Goal: Browse casually: Explore the website without a specific task or goal

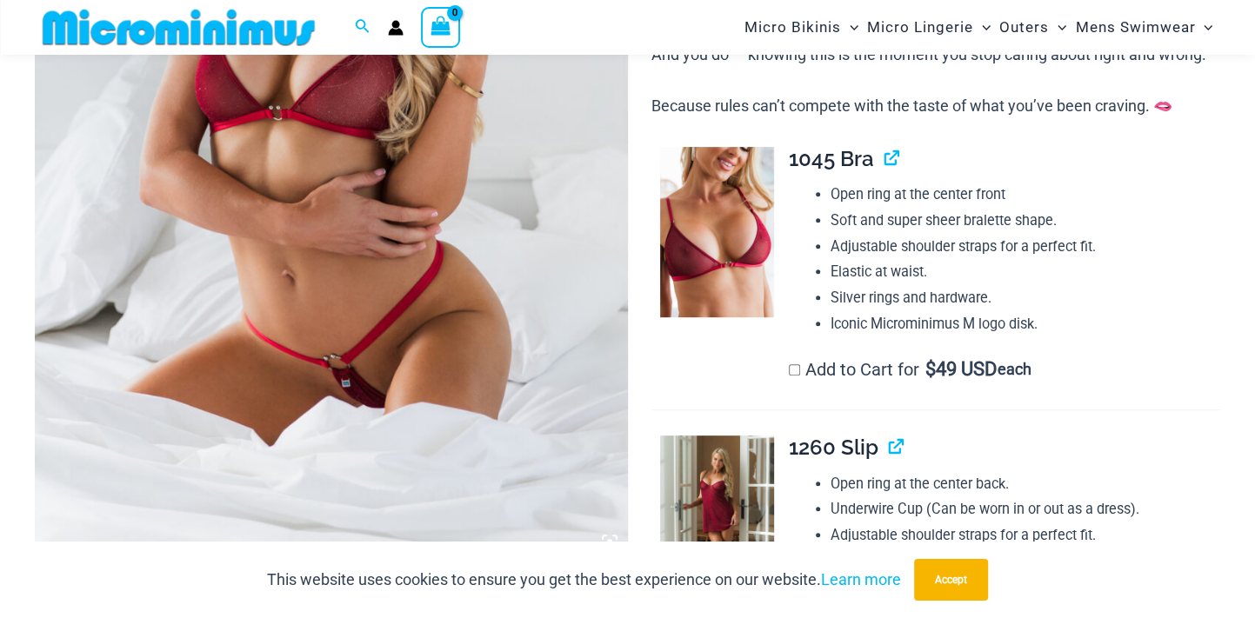
scroll to position [485, 0]
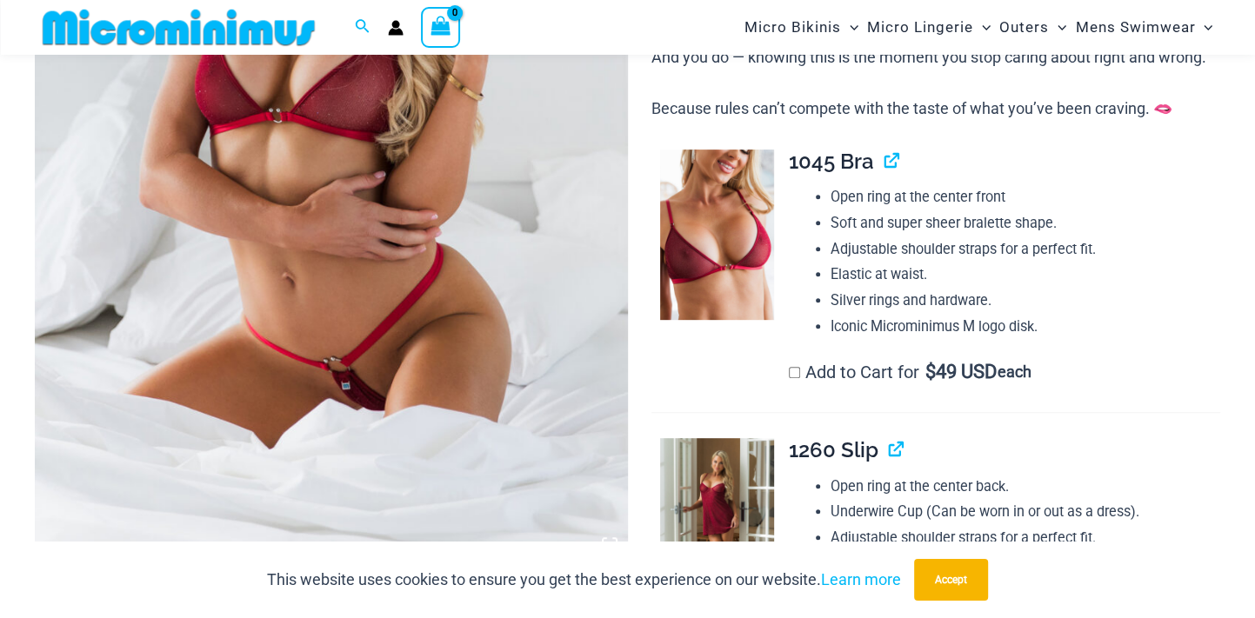
click at [482, 294] on img at bounding box center [331, 117] width 593 height 889
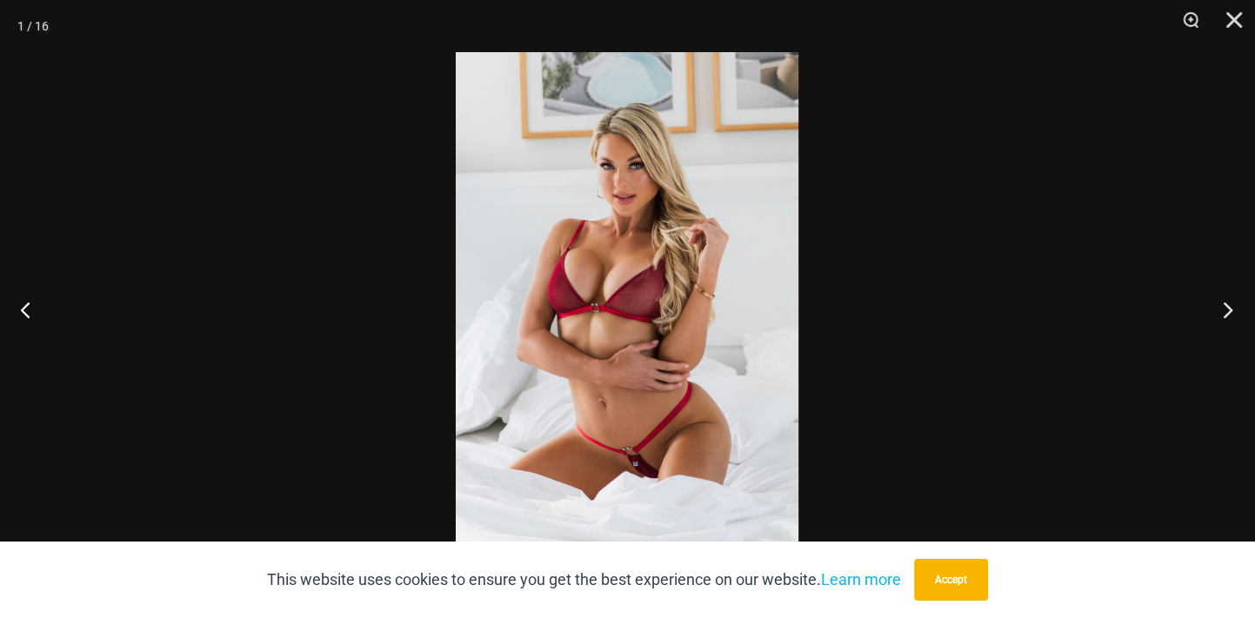
click at [1228, 318] on button "Next" at bounding box center [1222, 309] width 65 height 87
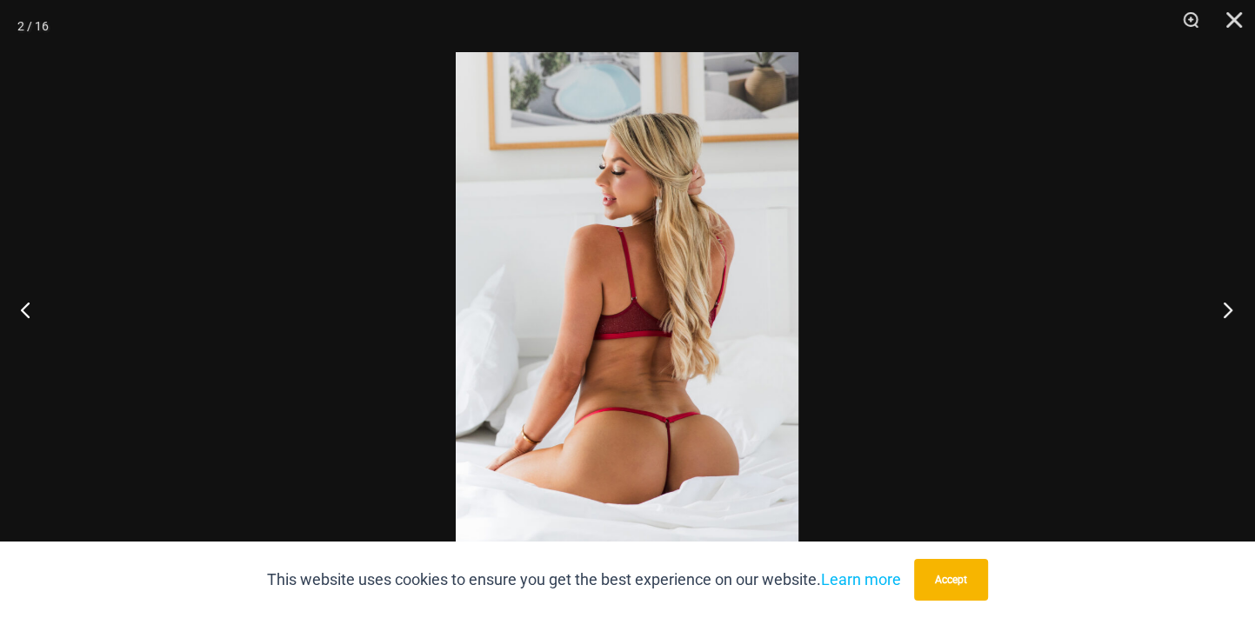
click at [1228, 318] on button "Next" at bounding box center [1222, 309] width 65 height 87
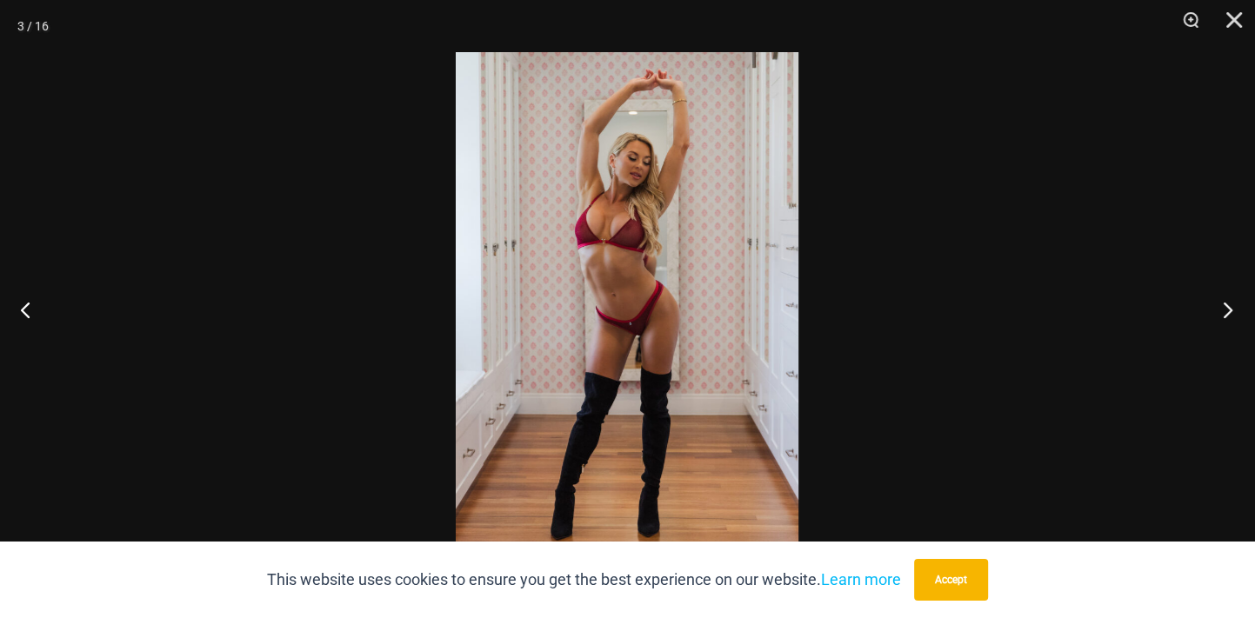
click at [1228, 318] on button "Next" at bounding box center [1222, 309] width 65 height 87
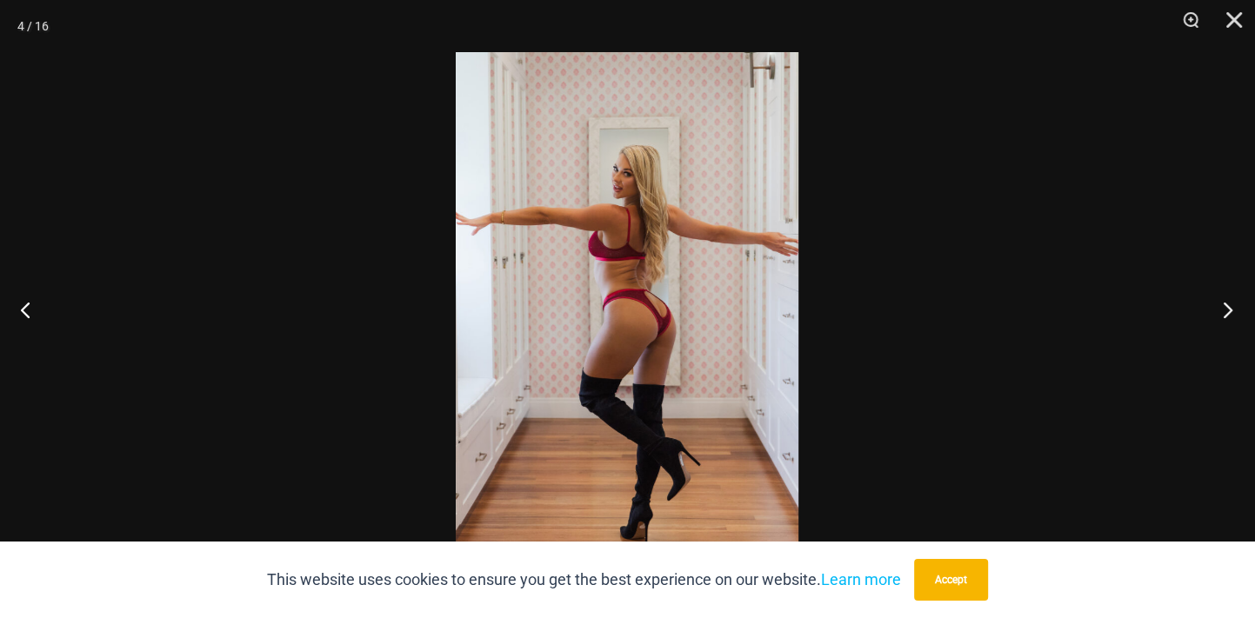
click at [1228, 318] on button "Next" at bounding box center [1222, 309] width 65 height 87
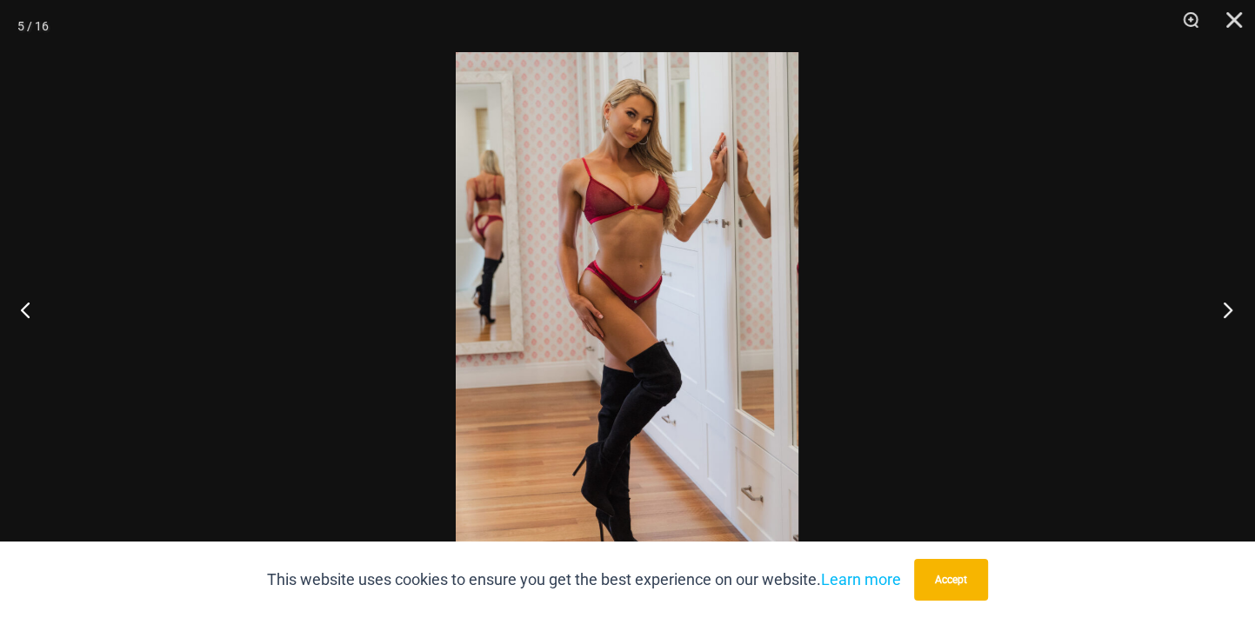
click at [1228, 318] on button "Next" at bounding box center [1222, 309] width 65 height 87
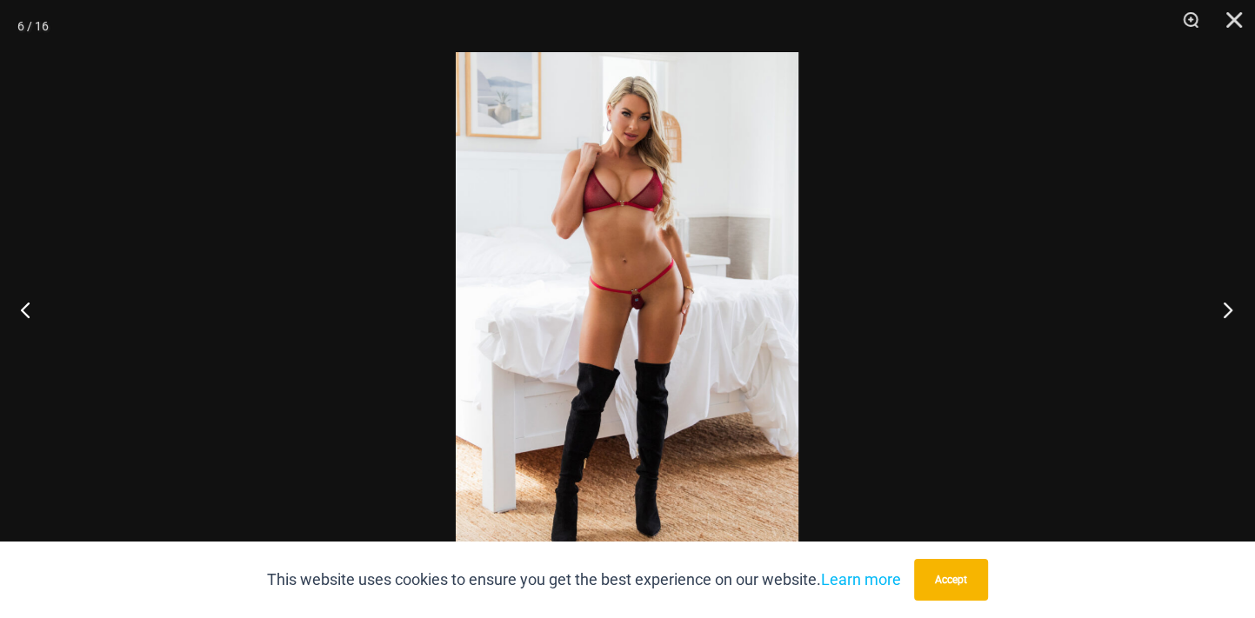
click at [1228, 318] on button "Next" at bounding box center [1222, 309] width 65 height 87
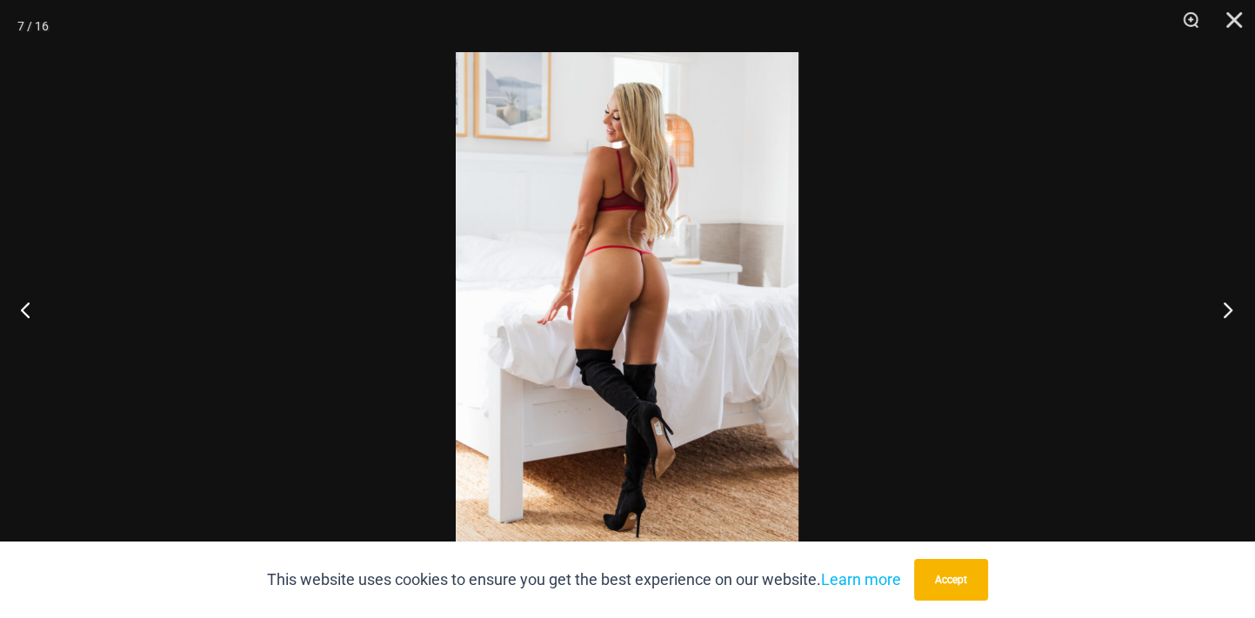
click at [1228, 318] on button "Next" at bounding box center [1222, 309] width 65 height 87
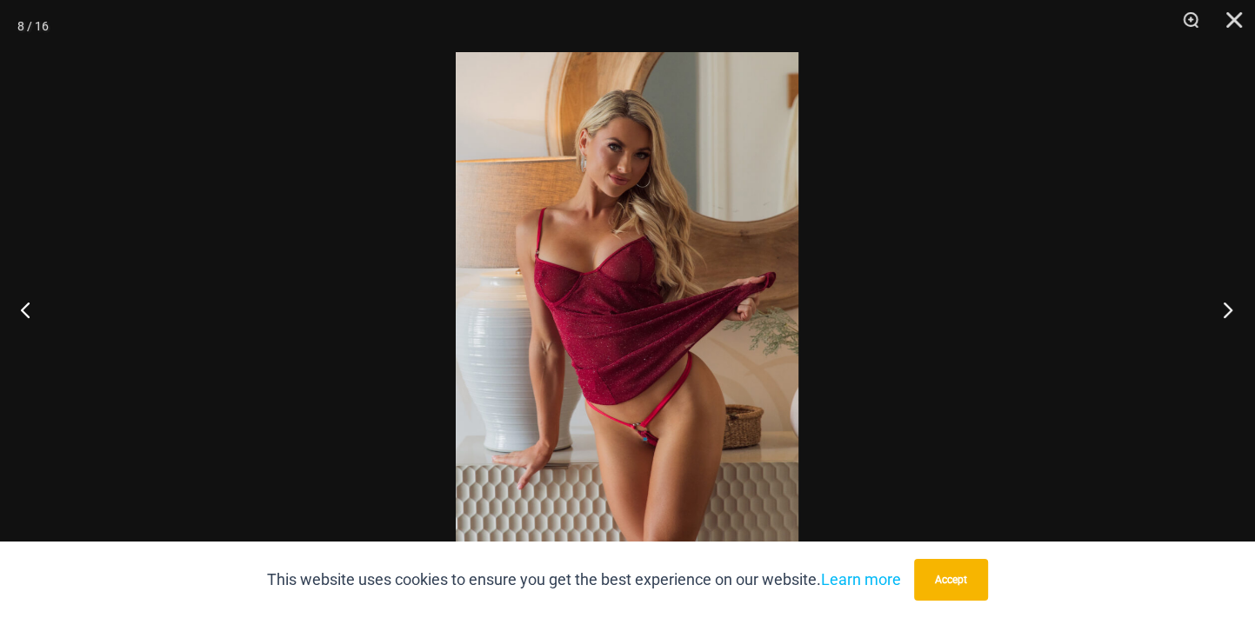
click at [1228, 318] on button "Next" at bounding box center [1222, 309] width 65 height 87
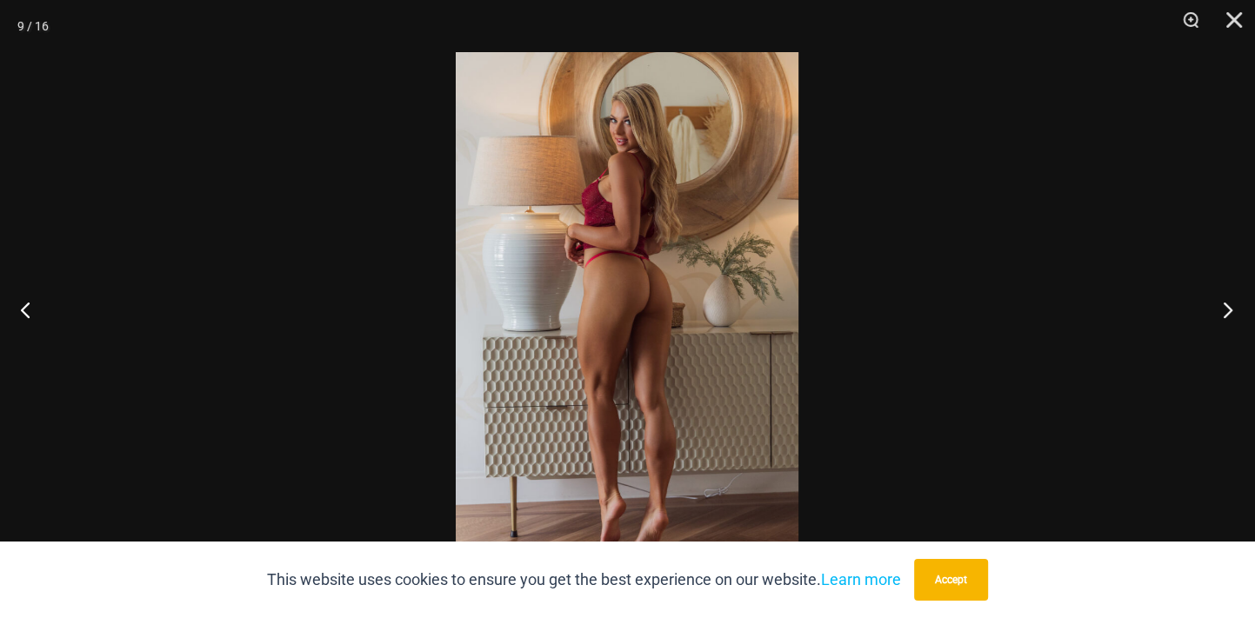
click at [1228, 318] on button "Next" at bounding box center [1222, 309] width 65 height 87
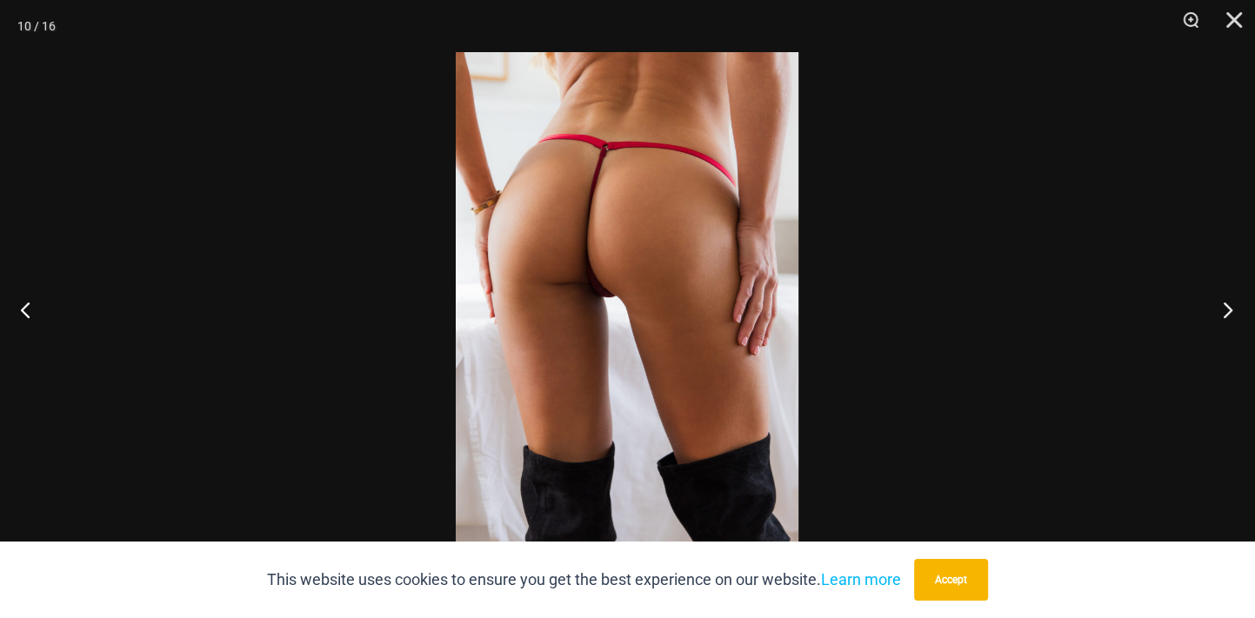
click at [1228, 318] on button "Next" at bounding box center [1222, 309] width 65 height 87
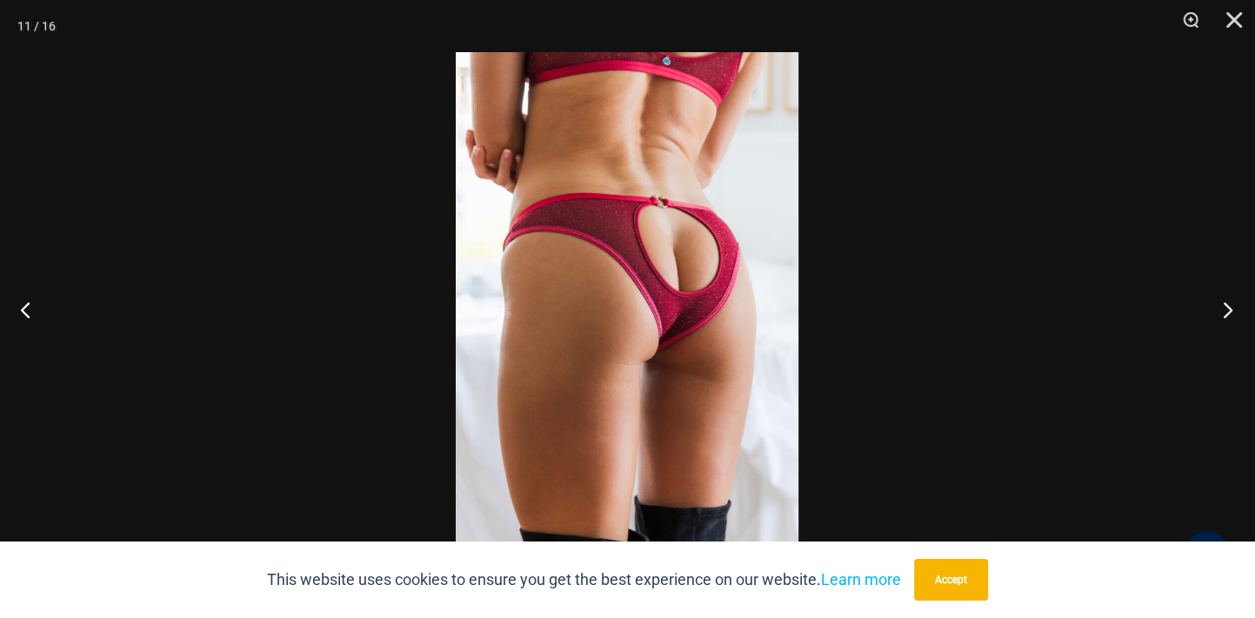
click at [1228, 318] on button "Next" at bounding box center [1222, 309] width 65 height 87
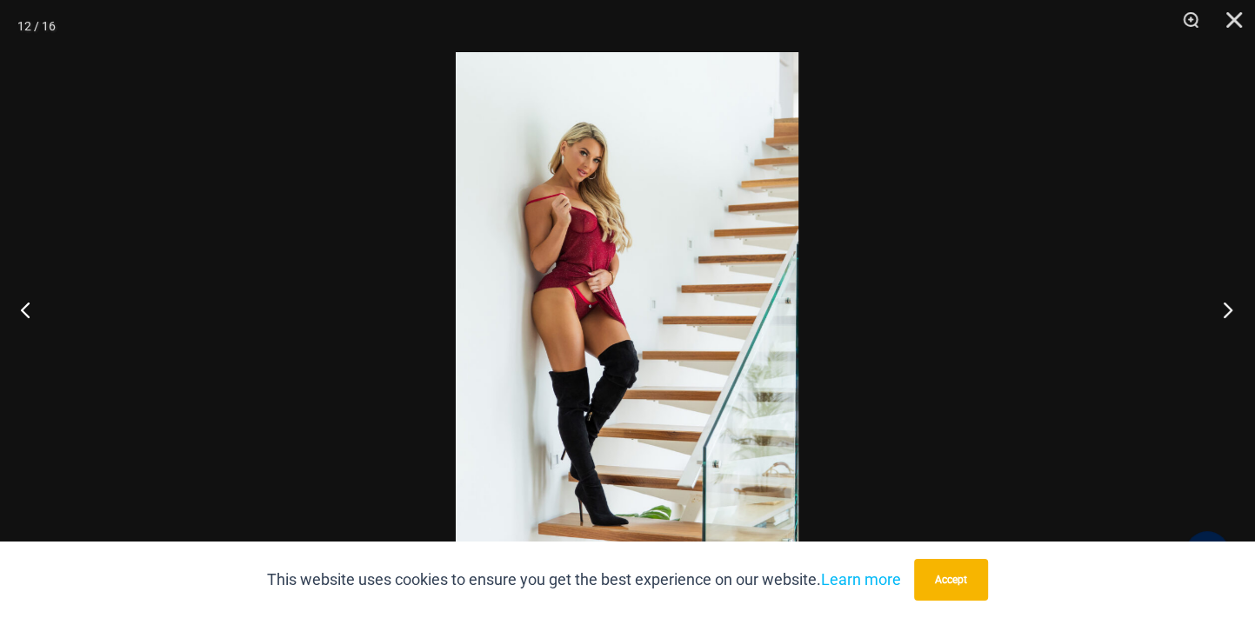
click at [1228, 318] on button "Next" at bounding box center [1222, 309] width 65 height 87
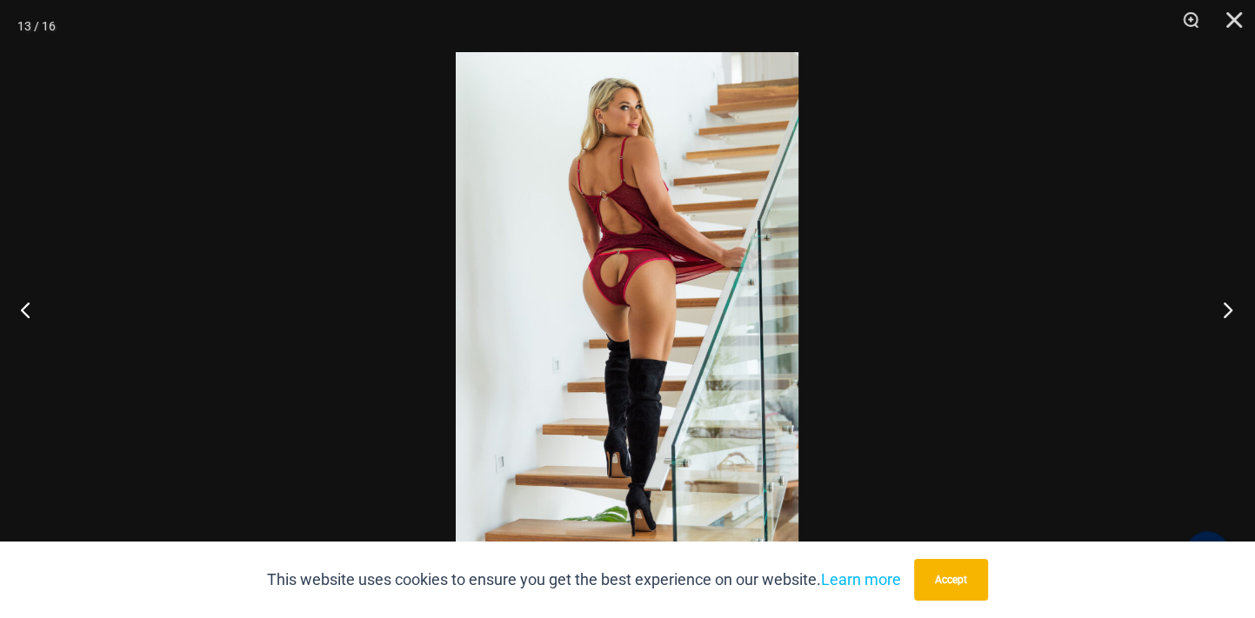
click at [1228, 318] on button "Next" at bounding box center [1222, 309] width 65 height 87
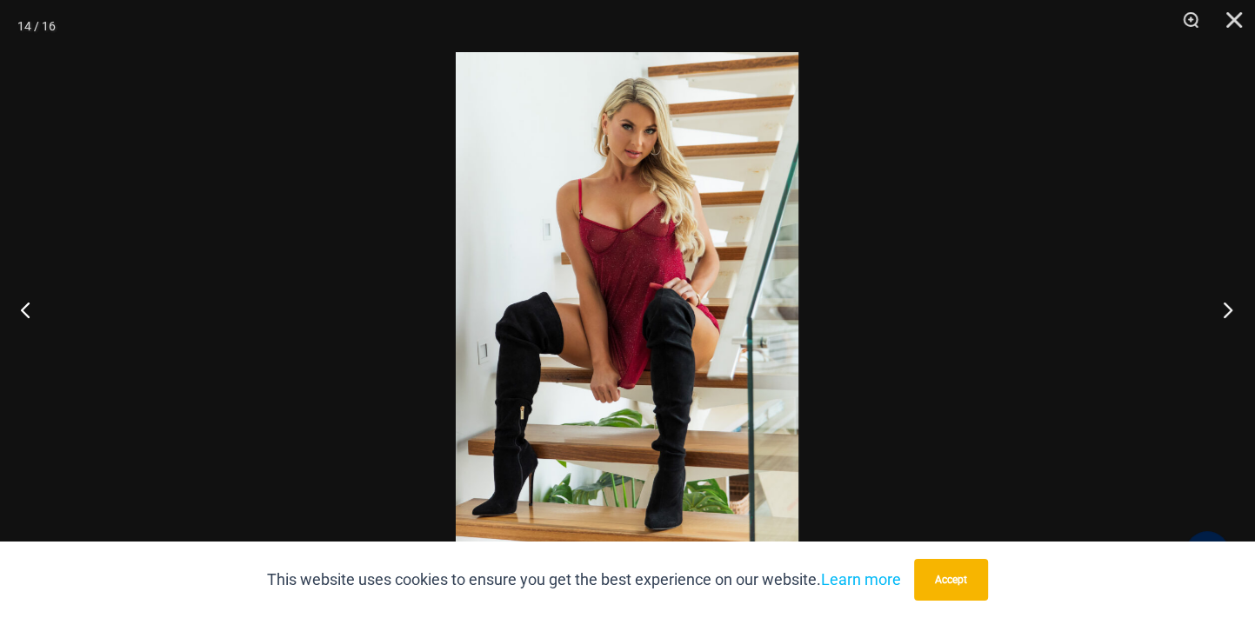
click at [1228, 318] on button "Next" at bounding box center [1222, 309] width 65 height 87
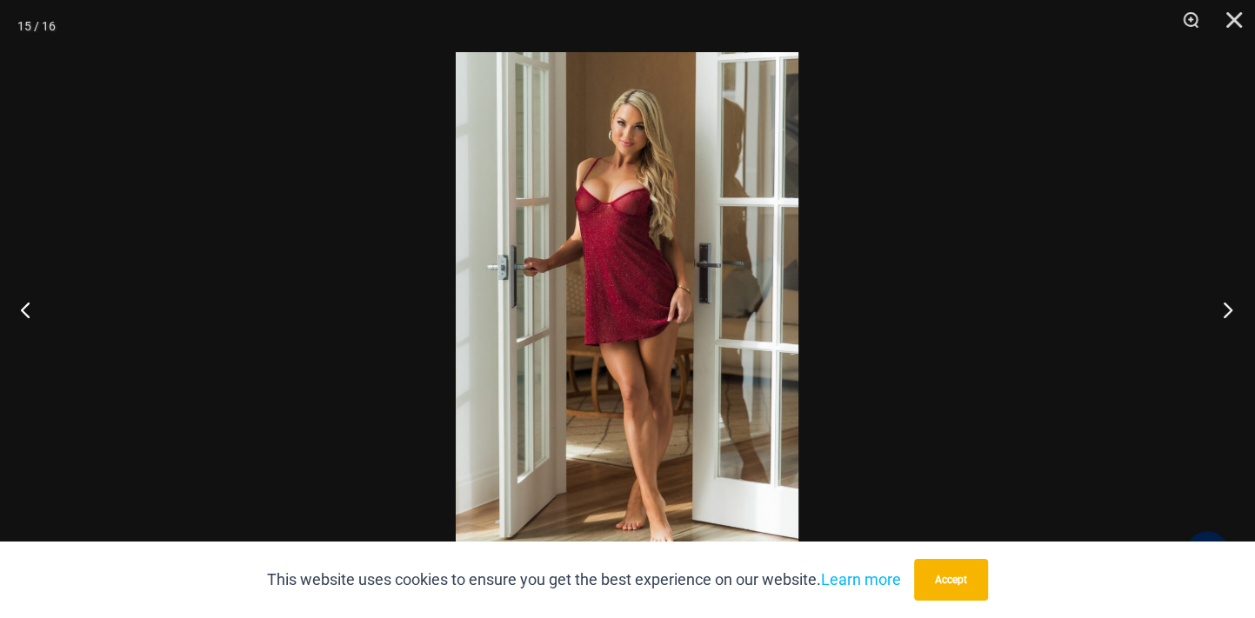
click at [1228, 318] on button "Next" at bounding box center [1222, 309] width 65 height 87
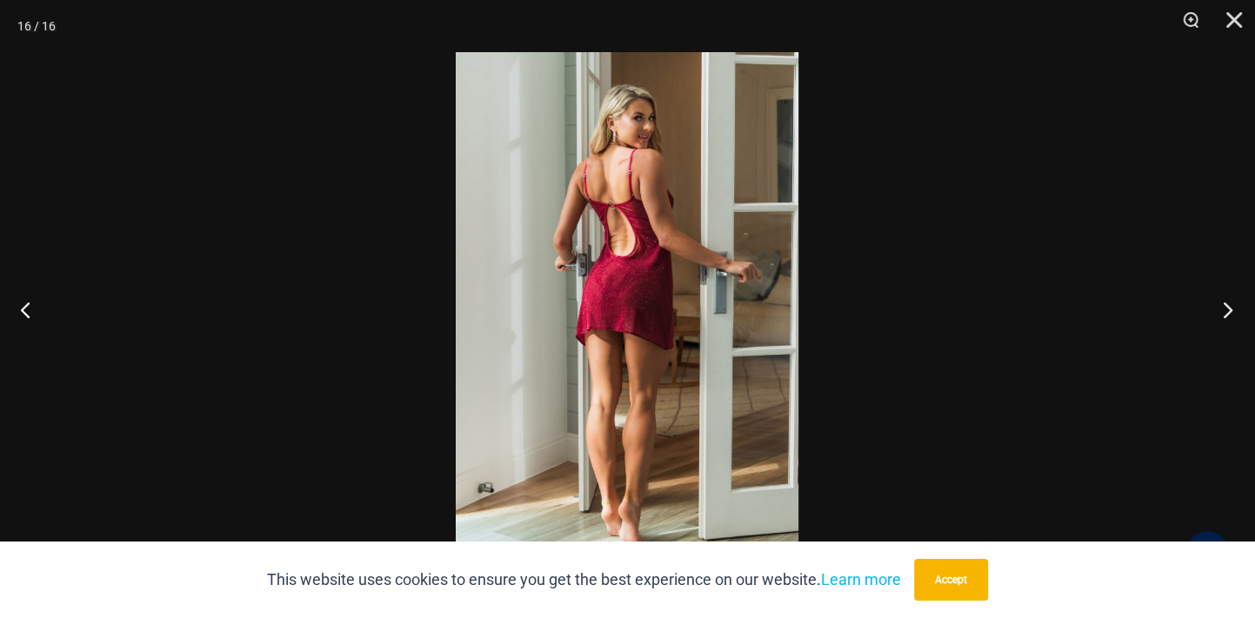
click at [1228, 318] on button "Next" at bounding box center [1222, 309] width 65 height 87
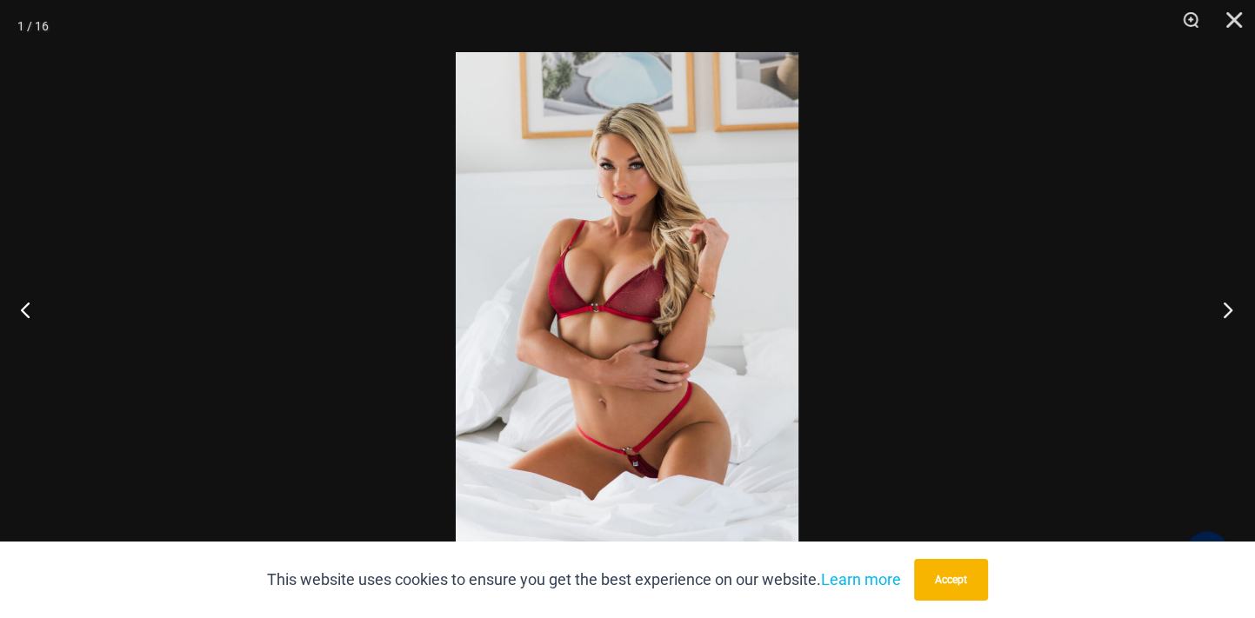
click at [1228, 318] on button "Next" at bounding box center [1222, 309] width 65 height 87
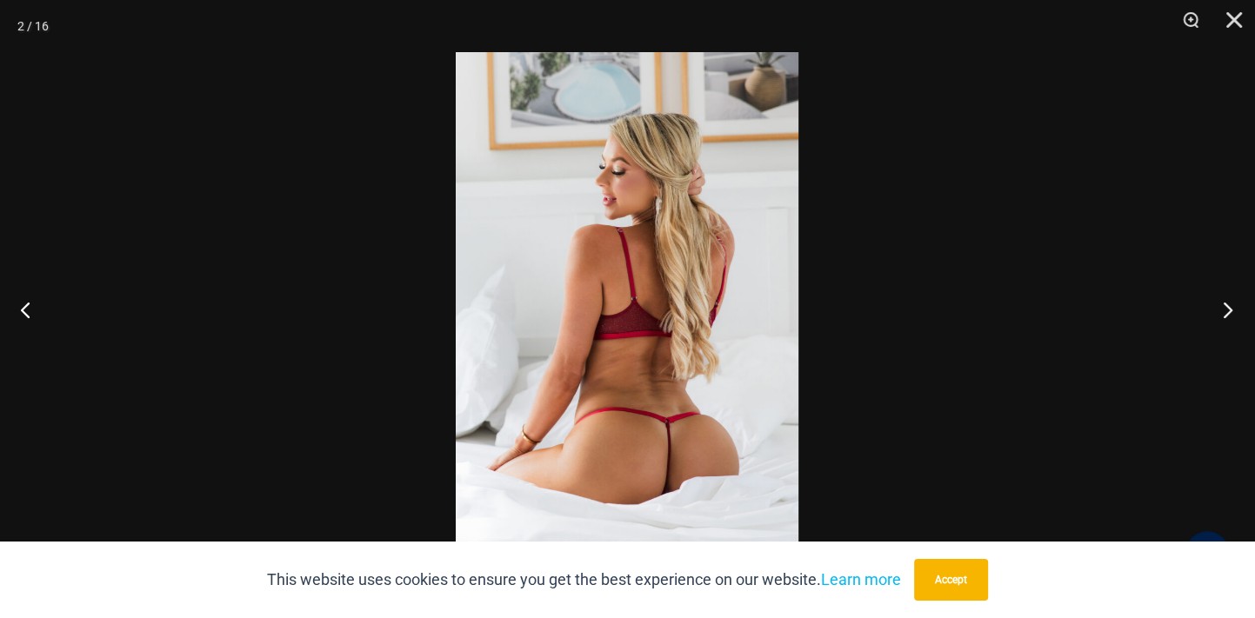
click at [1228, 318] on button "Next" at bounding box center [1222, 309] width 65 height 87
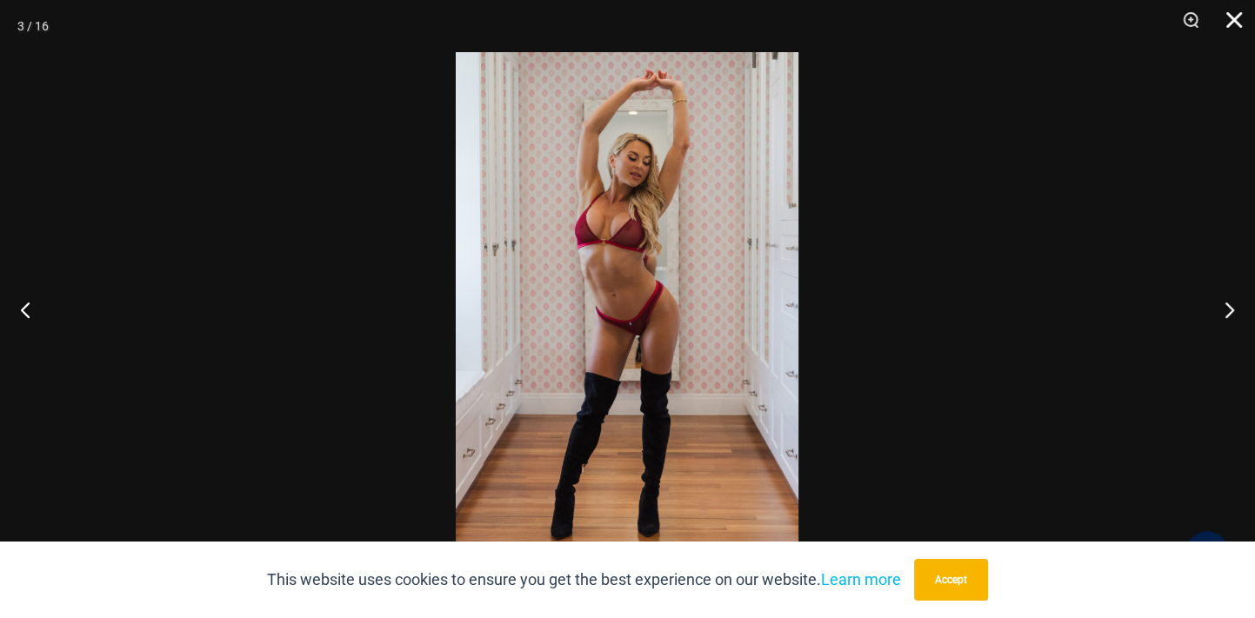
click at [1231, 14] on button "Close" at bounding box center [1227, 26] width 43 height 52
